Goal: Information Seeking & Learning: Understand process/instructions

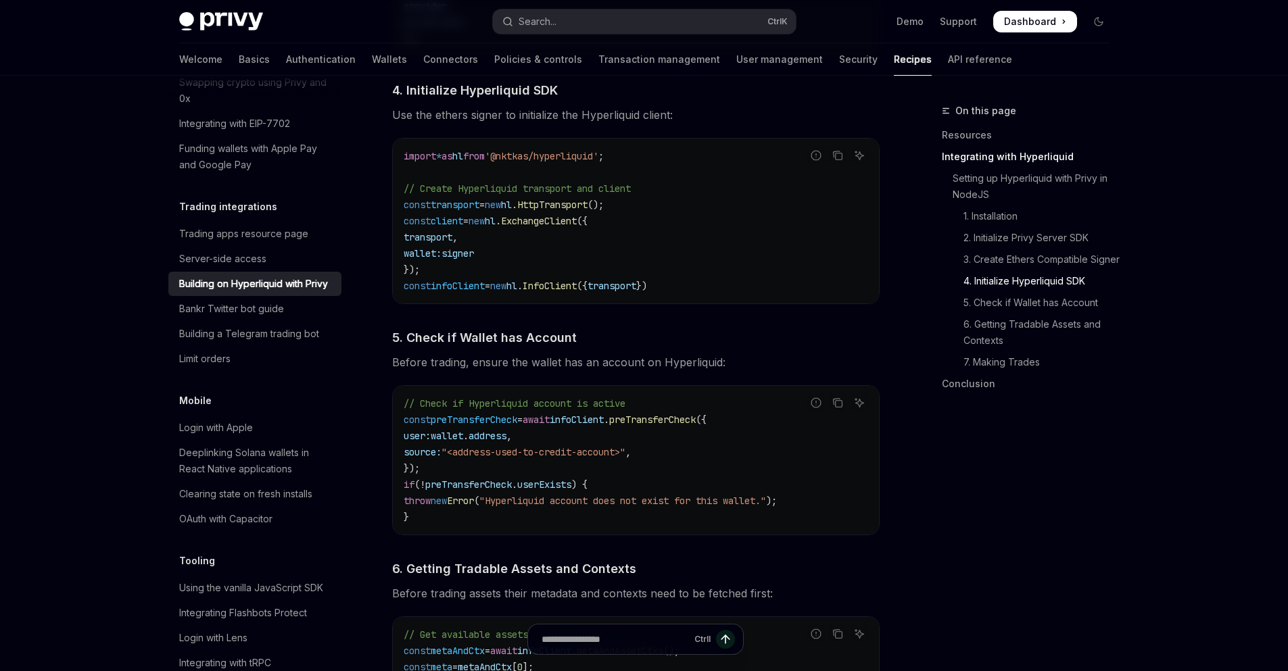
scroll to position [1422, 0]
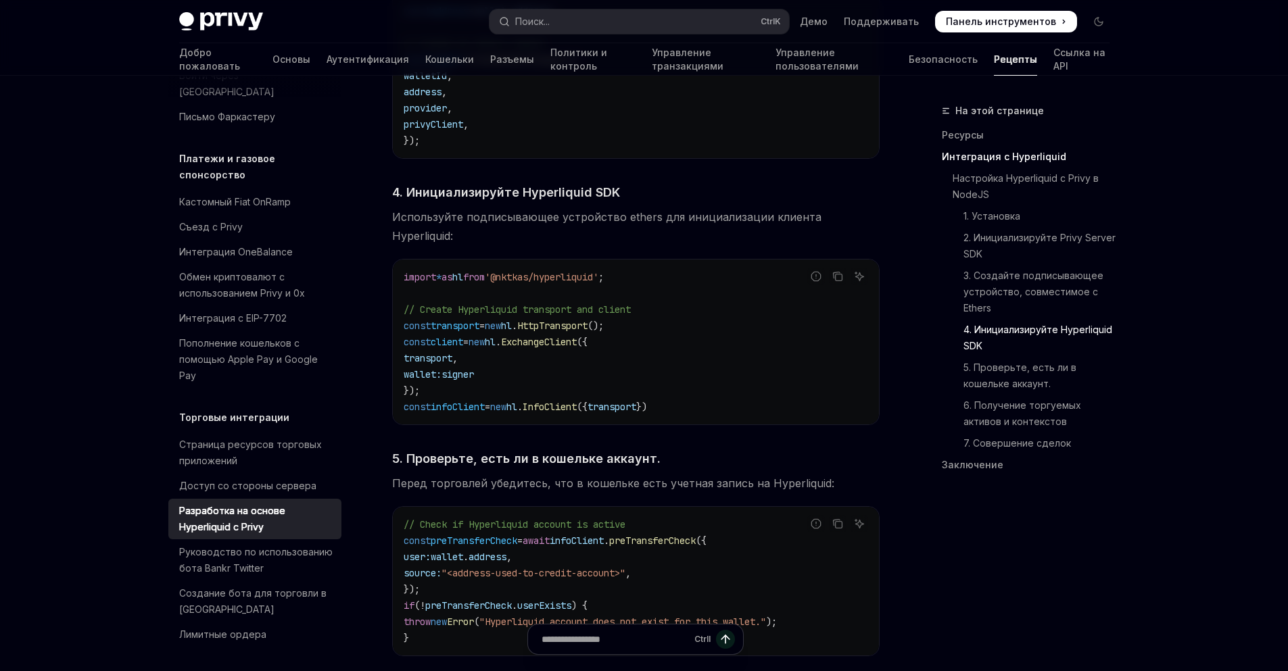
type textarea "*"
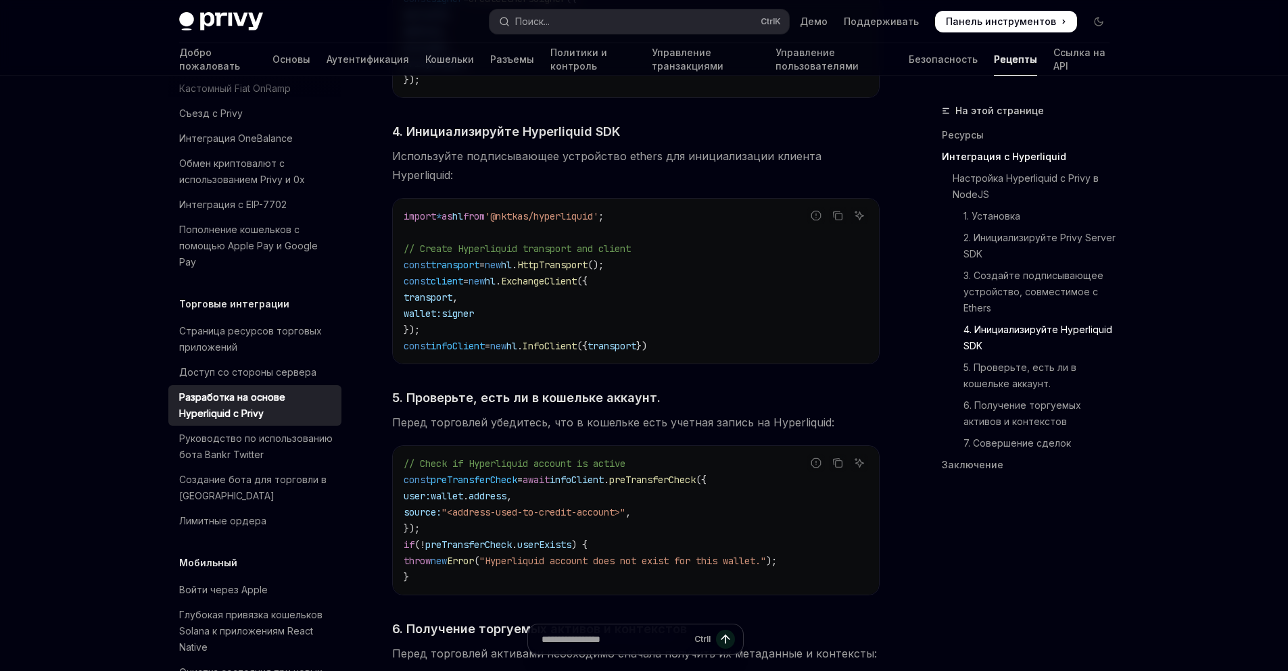
scroll to position [1492, 0]
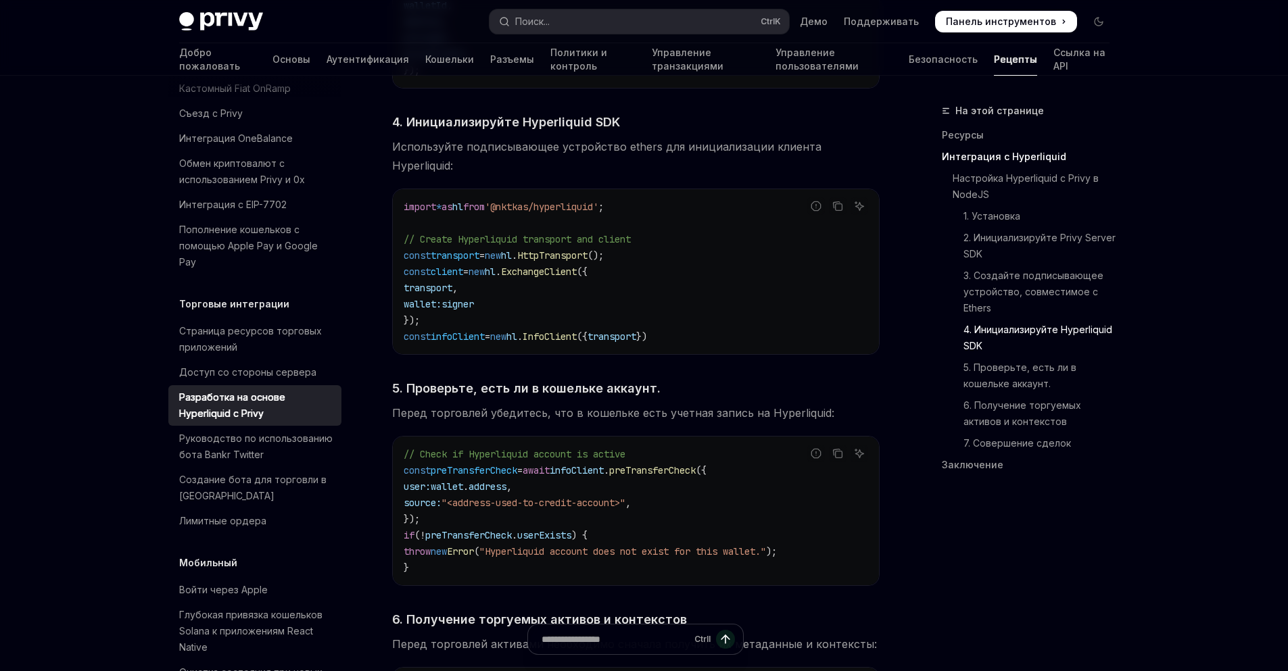
click at [418, 406] on font "Перед торговлей убедитесь, что в кошельке есть учетная запись на Hyperliquid:" at bounding box center [613, 413] width 442 height 14
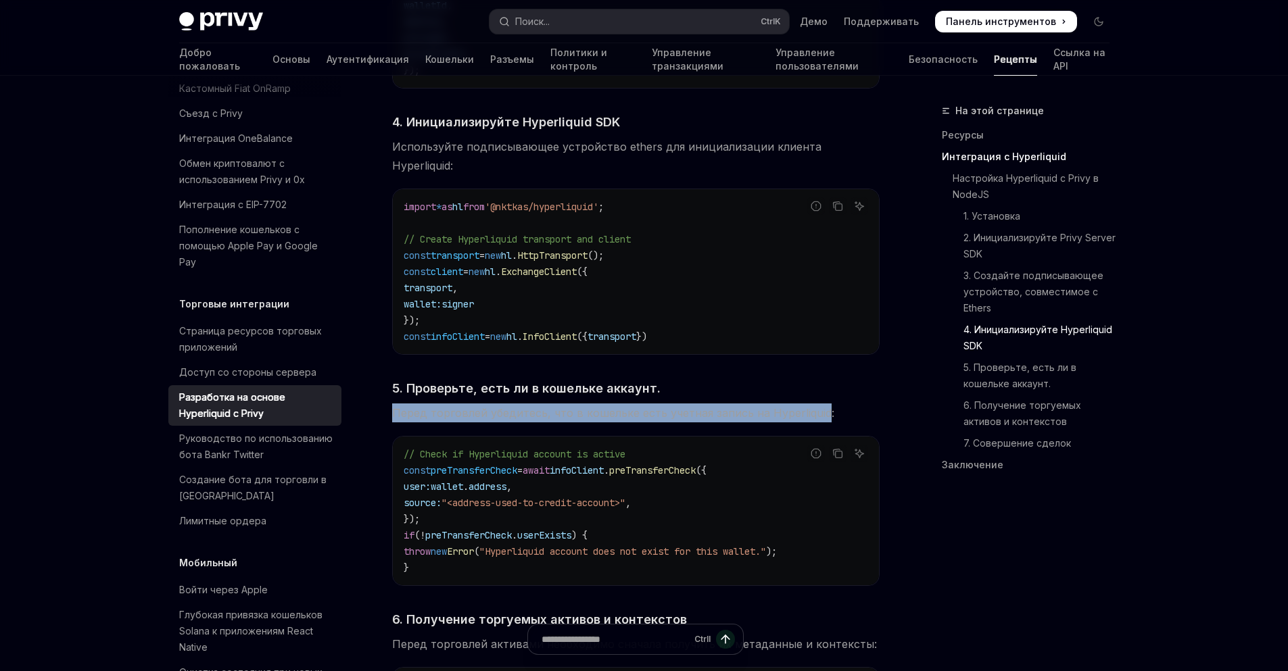
drag, startPoint x: 418, startPoint y: 402, endPoint x: 761, endPoint y: 396, distance: 343.5
click at [761, 406] on font "Перед торговлей убедитесь, что в кошельке есть учетная запись на Hyperliquid:" at bounding box center [613, 413] width 442 height 14
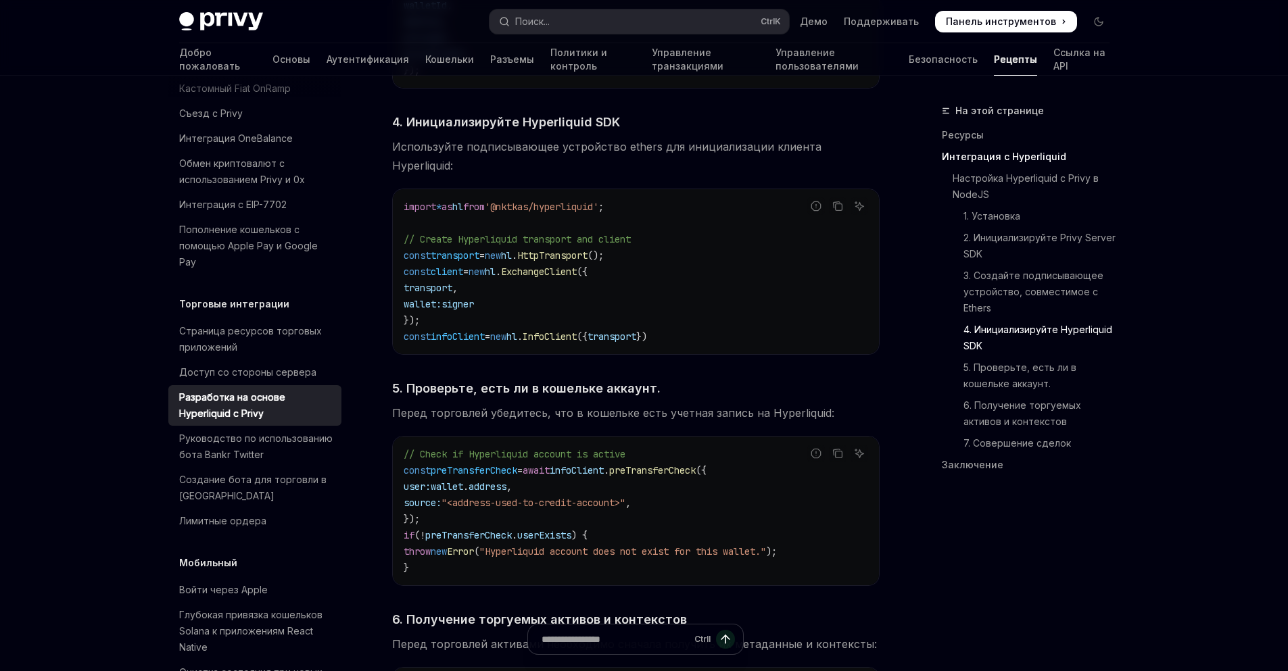
click at [656, 446] on code "// Check if Hyperliquid account is active const preTransferCheck = await infoCl…" at bounding box center [636, 511] width 464 height 130
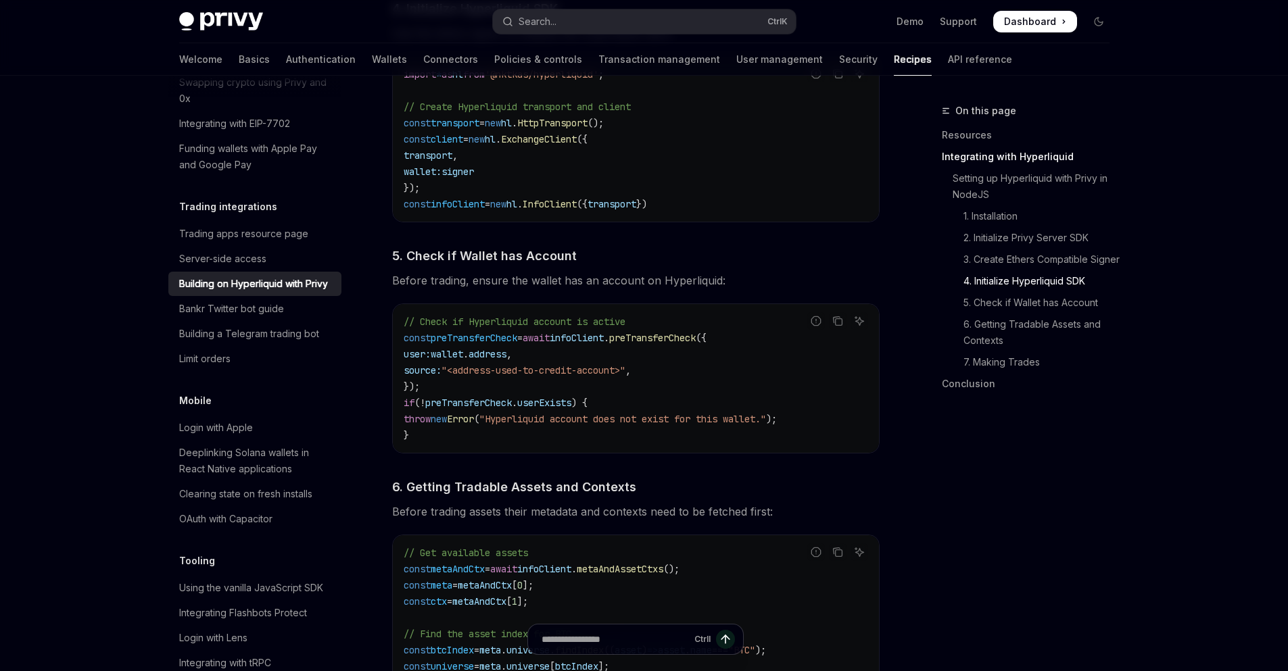
click at [534, 358] on code "// Check if Hyperliquid account is active const preTransferCheck = await infoCl…" at bounding box center [636, 379] width 464 height 130
click at [423, 263] on span "5. Check if Wallet has Account" at bounding box center [484, 256] width 185 height 18
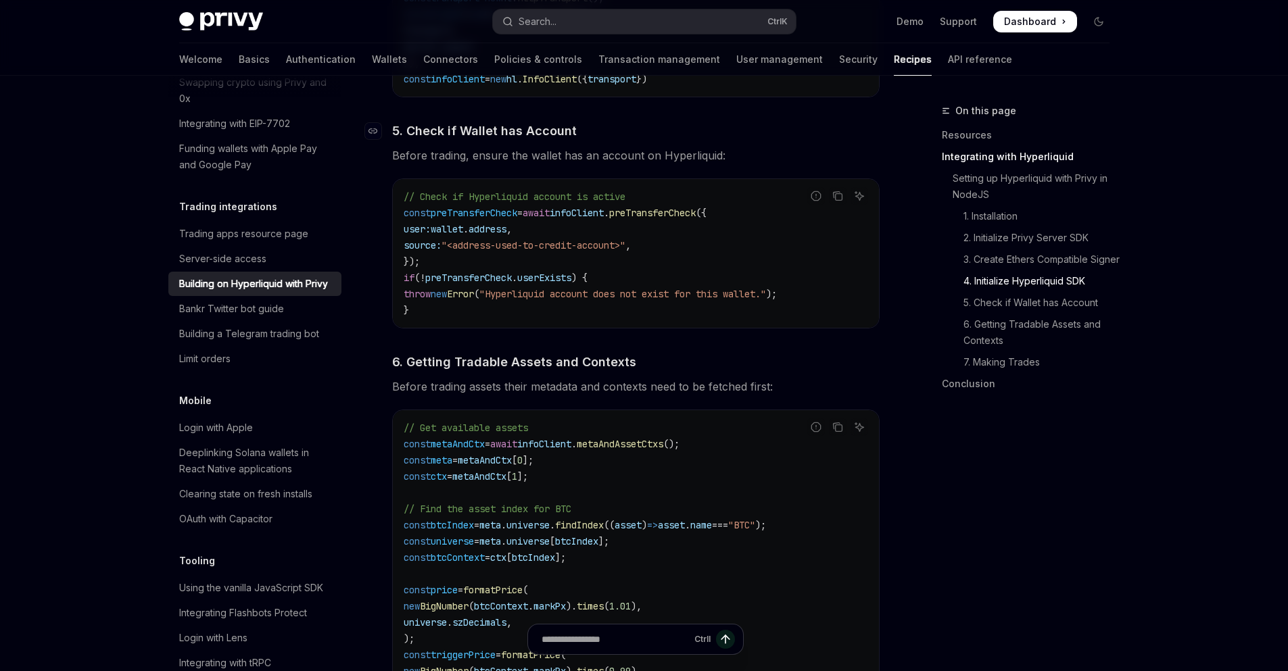
scroll to position [1642, 0]
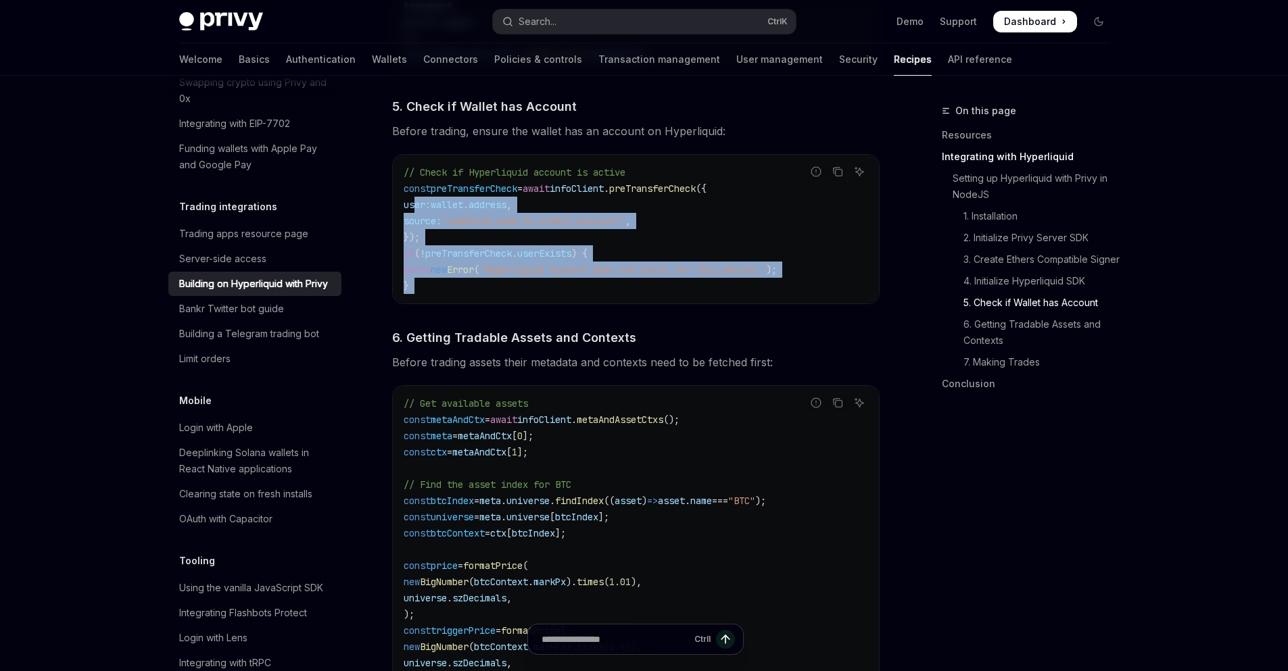
drag, startPoint x: 423, startPoint y: 263, endPoint x: 421, endPoint y: 293, distance: 30.5
click at [421, 294] on code "// Check if Hyperliquid account is active const preTransferCheck = await infoCl…" at bounding box center [636, 229] width 464 height 130
click at [421, 293] on code "// Check if Hyperliquid account is active const preTransferCheck = await infoCl…" at bounding box center [636, 229] width 464 height 130
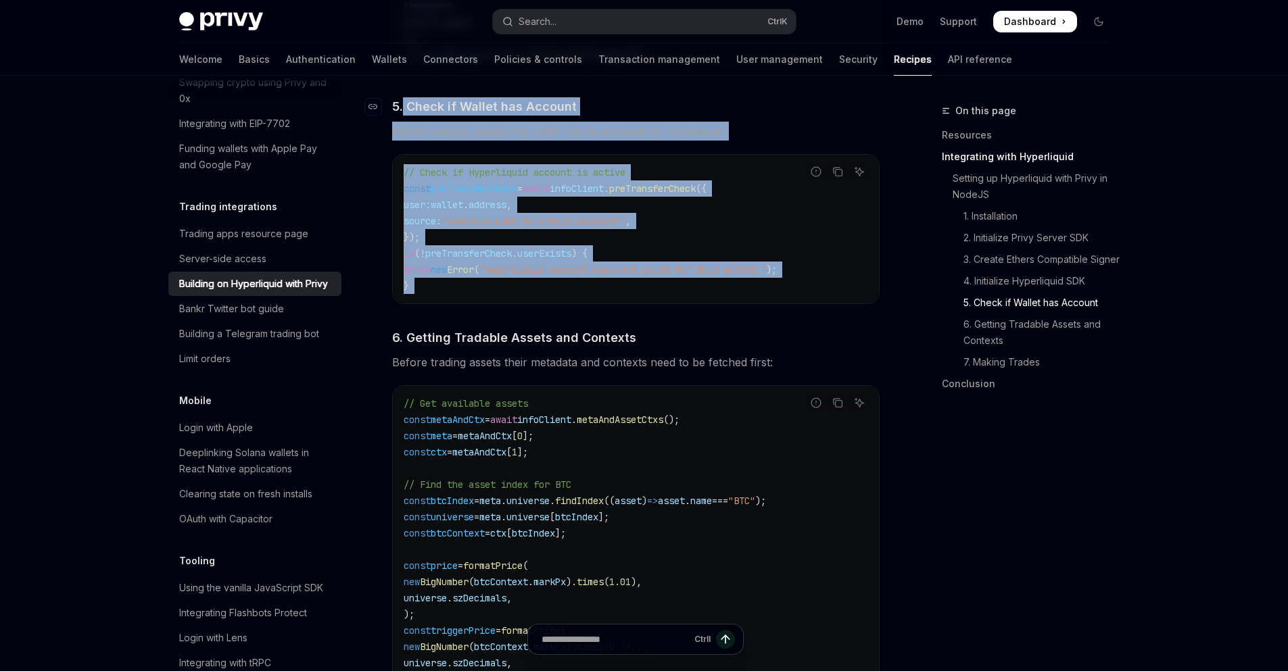
drag, startPoint x: 421, startPoint y: 293, endPoint x: 403, endPoint y: 112, distance: 182.1
click at [403, 112] on div "​ Setting up Hyperliquid with Privy in NodeJS We’ll be using the Hyperliquid SD…" at bounding box center [635, 136] width 487 height 2237
